Goal: Task Accomplishment & Management: Manage account settings

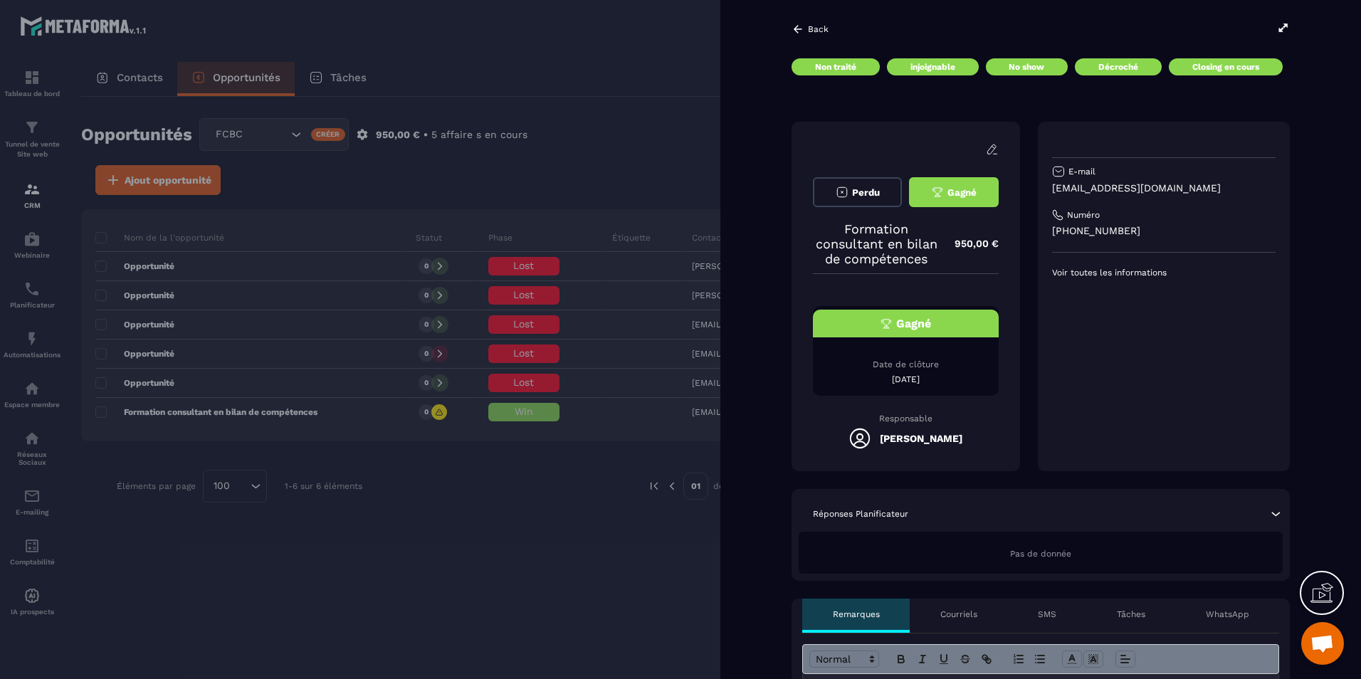
scroll to position [471, 0]
click at [913, 337] on div "Gagné" at bounding box center [906, 324] width 186 height 28
click at [956, 190] on span "Gagné" at bounding box center [962, 192] width 29 height 11
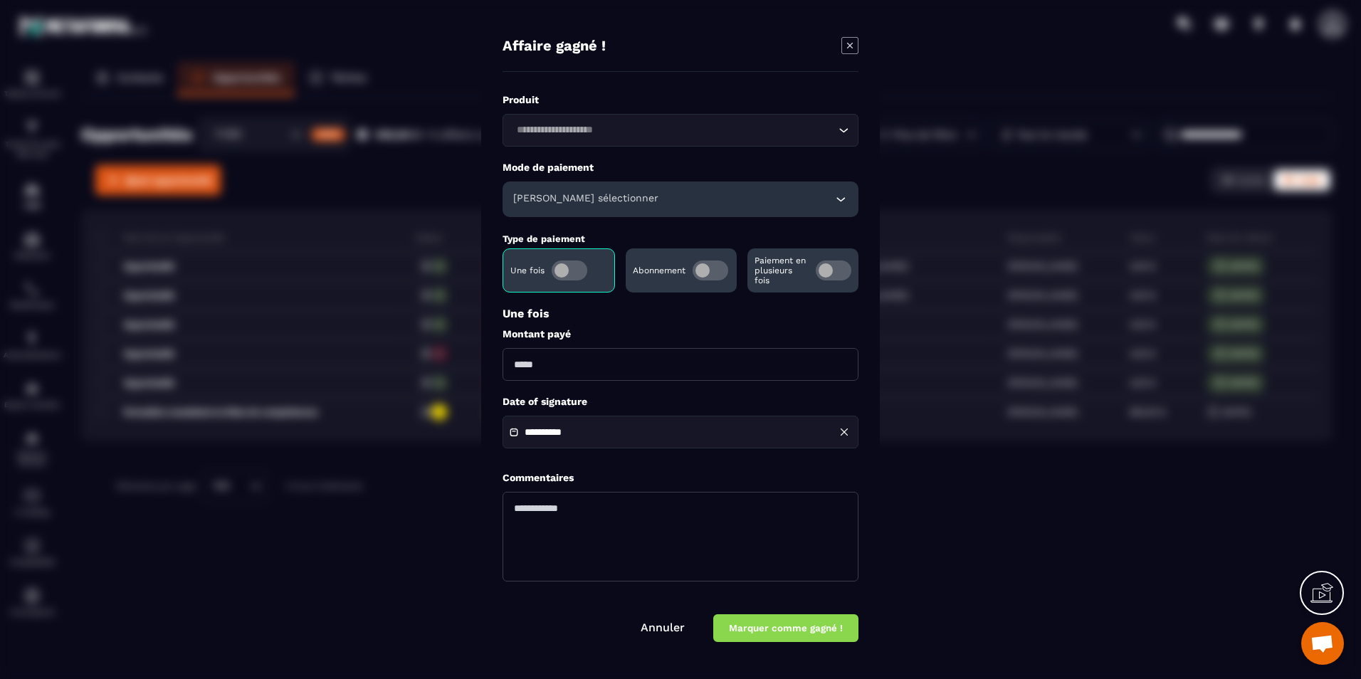
click at [844, 46] on icon "Modal window" at bounding box center [850, 45] width 17 height 17
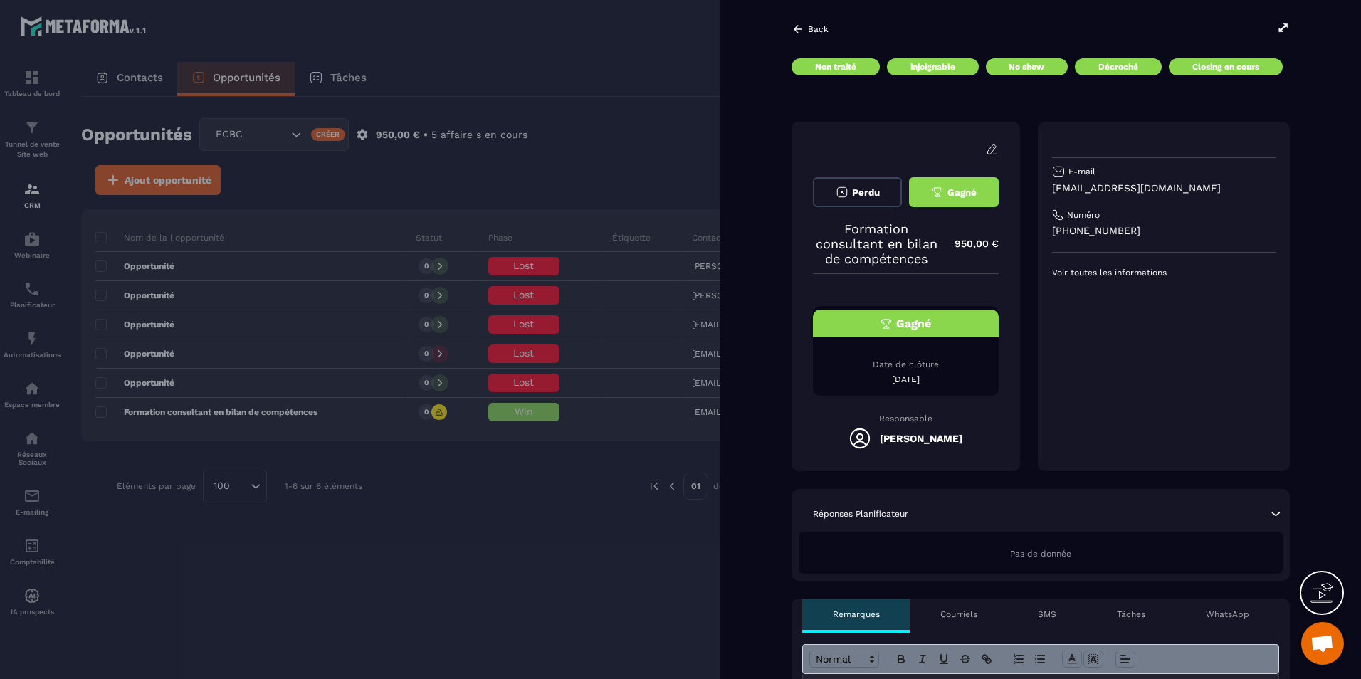
click at [986, 152] on icon at bounding box center [992, 149] width 13 height 13
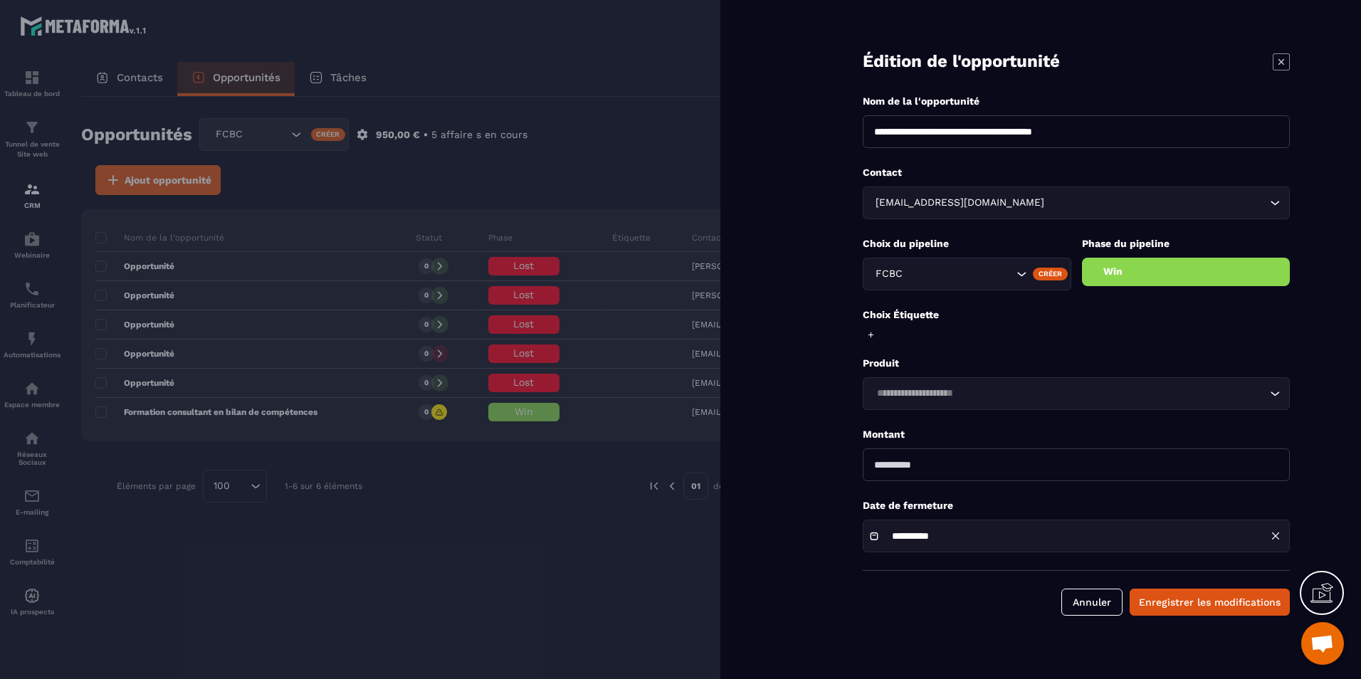
click at [1112, 257] on div "Phase du pipeline Win" at bounding box center [1186, 261] width 209 height 49
click at [1117, 272] on div "Win" at bounding box center [1186, 272] width 209 height 28
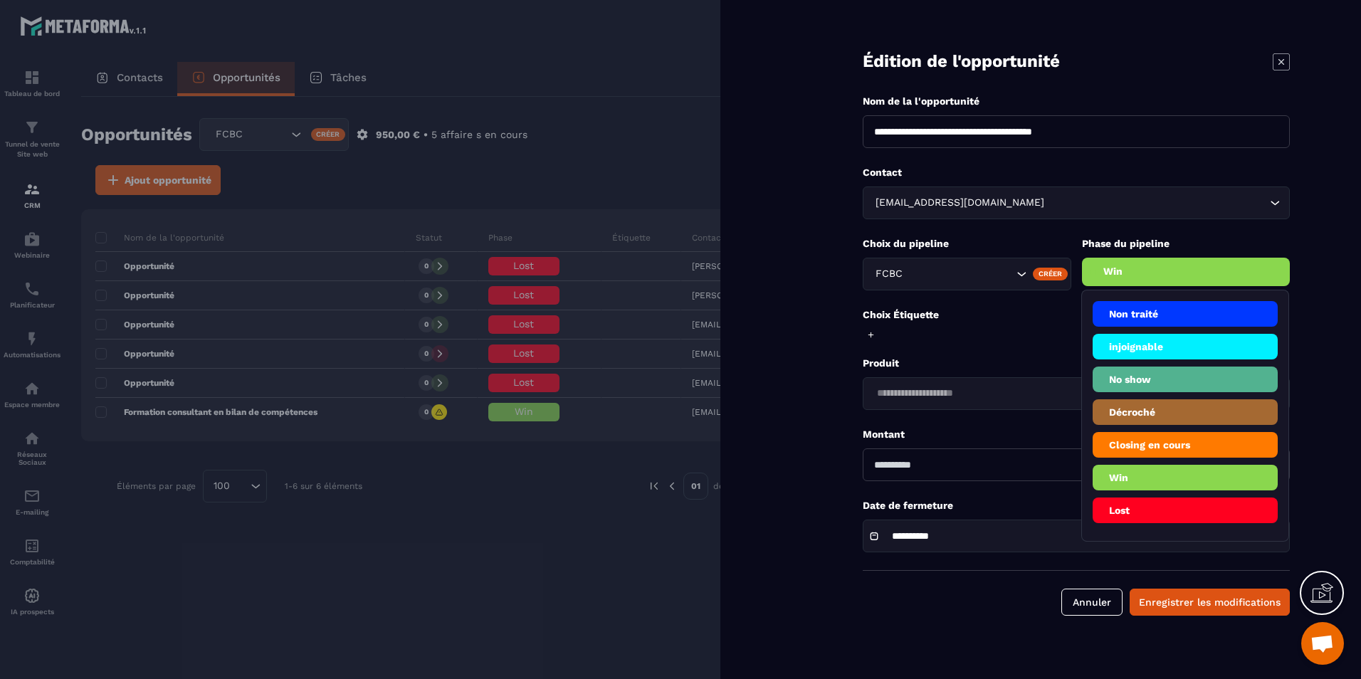
click at [1047, 317] on p "Choix Étiquette" at bounding box center [1076, 315] width 427 height 14
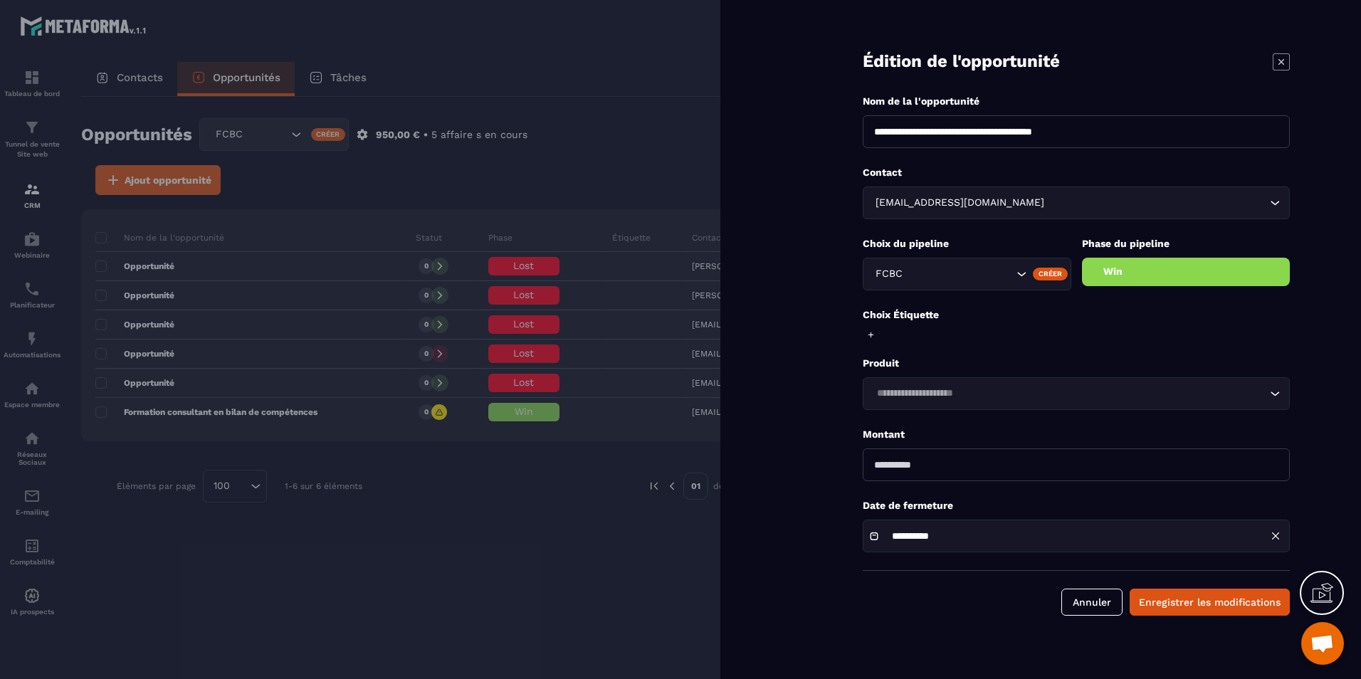
click at [1283, 61] on icon at bounding box center [1281, 61] width 17 height 17
